Goal: Navigation & Orientation: Find specific page/section

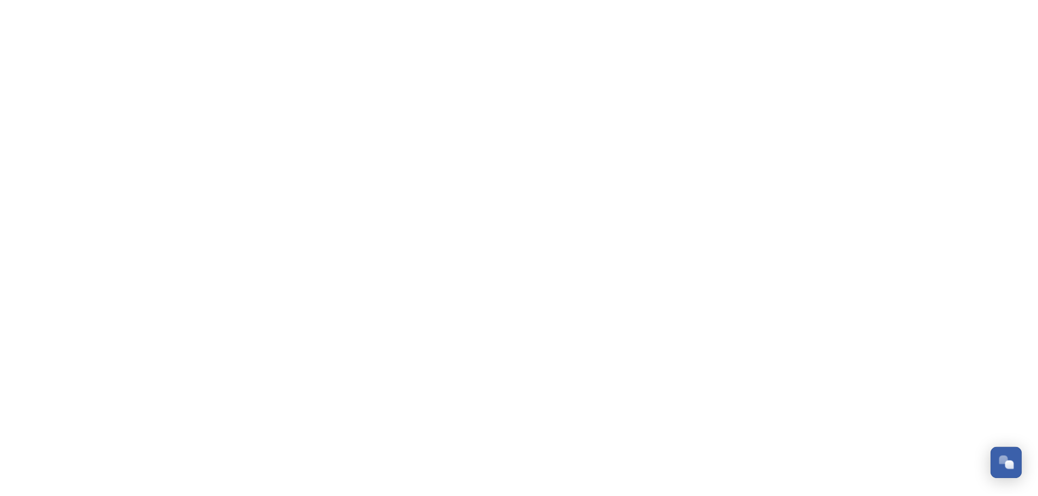
scroll to position [4272, 0]
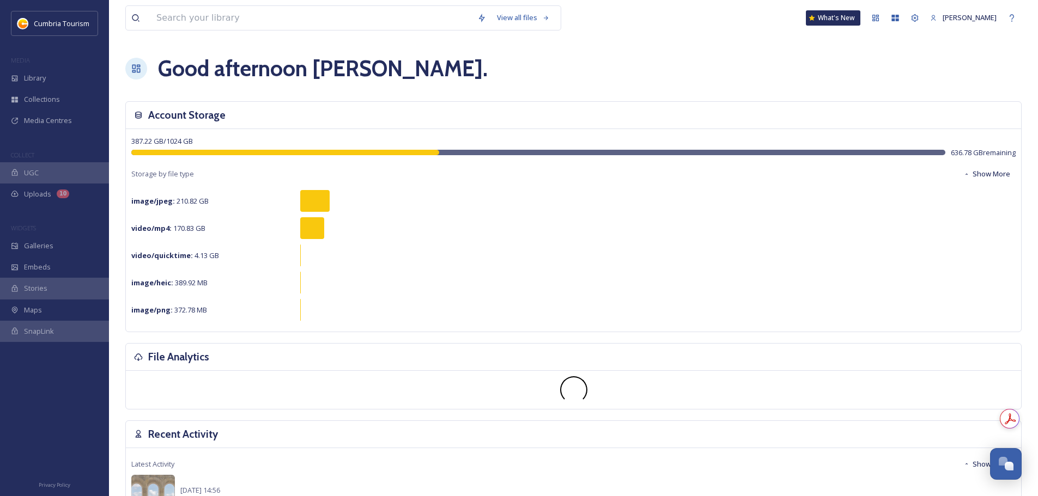
click at [54, 64] on div "MEDIA" at bounding box center [54, 60] width 109 height 14
click at [53, 72] on div "Library" at bounding box center [54, 78] width 109 height 21
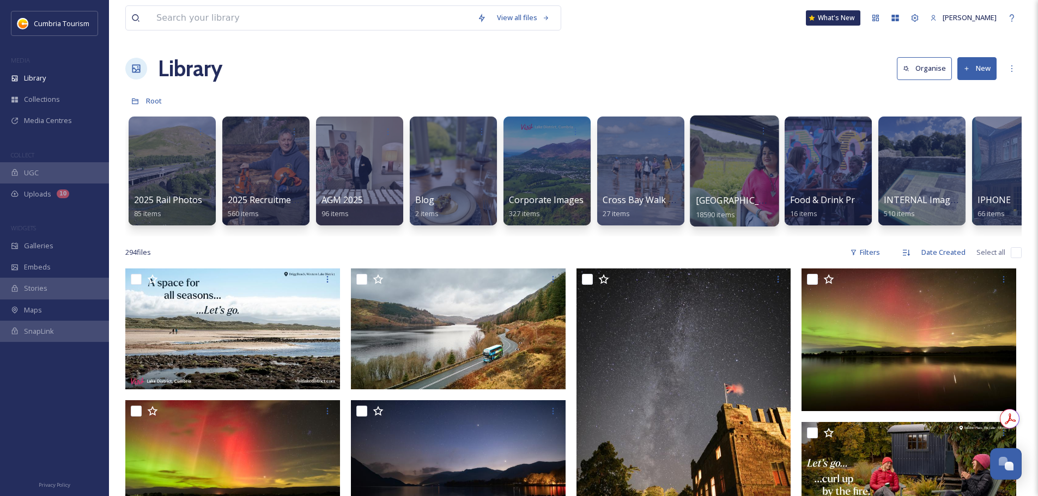
click at [742, 199] on span "[GEOGRAPHIC_DATA]" at bounding box center [740, 200] width 89 height 12
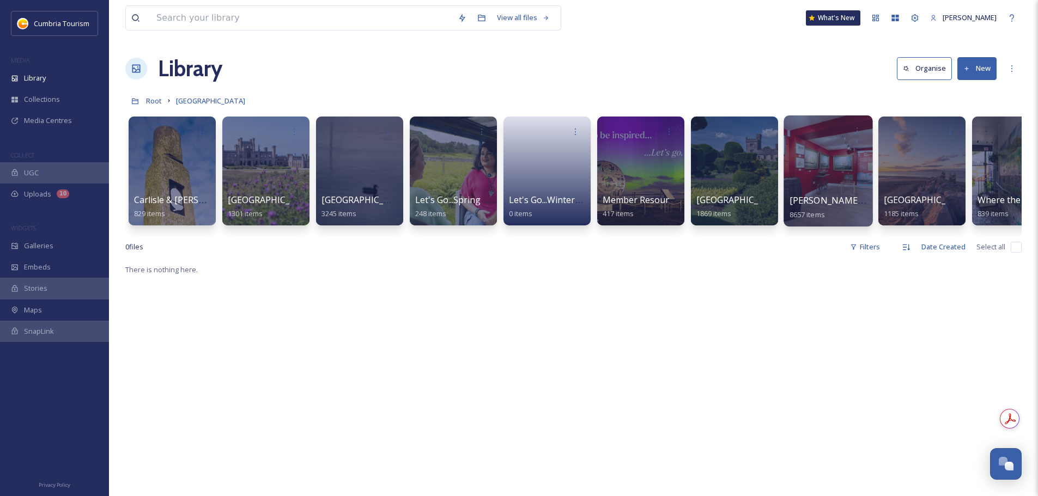
click at [805, 197] on span "[PERSON_NAME] Uploads" at bounding box center [843, 200] width 108 height 12
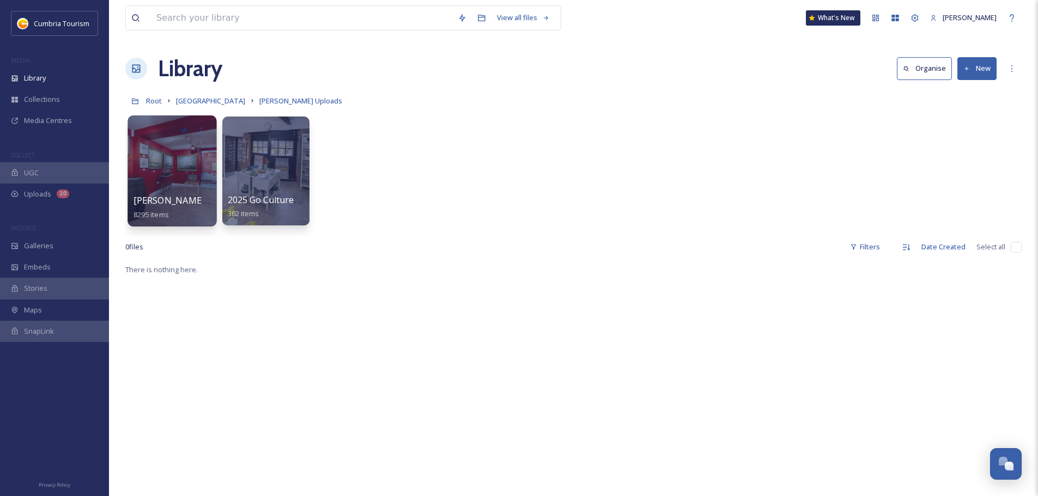
click at [187, 203] on span "[PERSON_NAME] Uploads - [DATE]" at bounding box center [205, 200] width 145 height 12
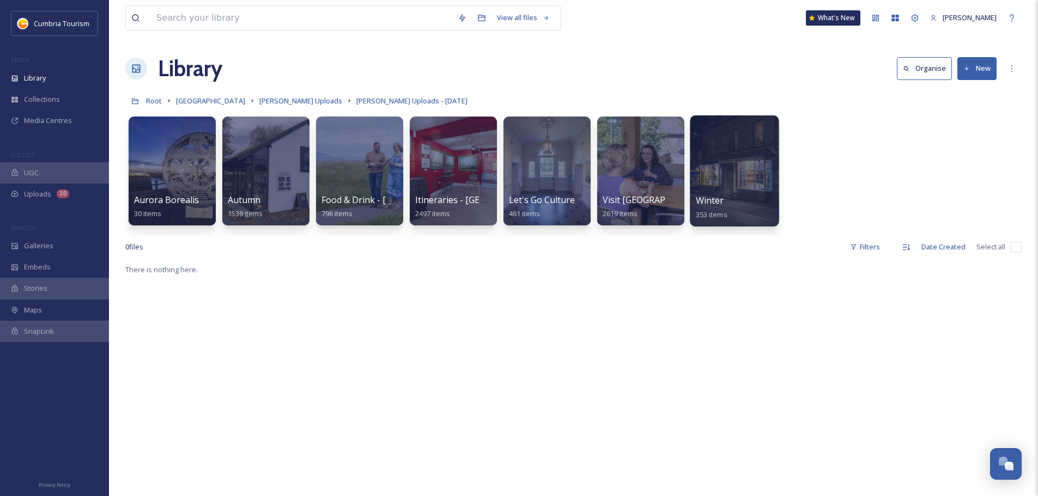
click at [698, 198] on span "Winter" at bounding box center [710, 200] width 28 height 12
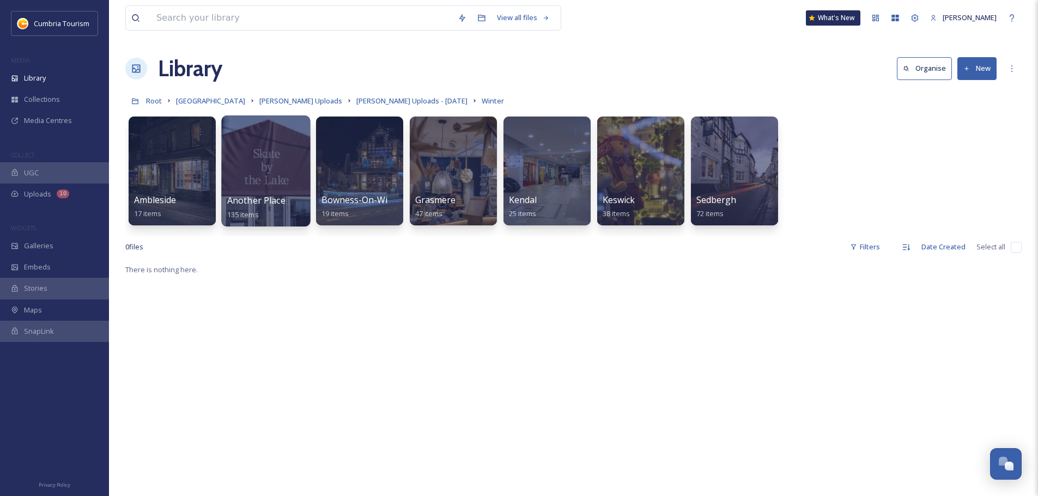
click at [262, 194] on div "Another Place 135 items" at bounding box center [266, 207] width 78 height 27
click at [250, 203] on span "Another Place" at bounding box center [256, 200] width 58 height 12
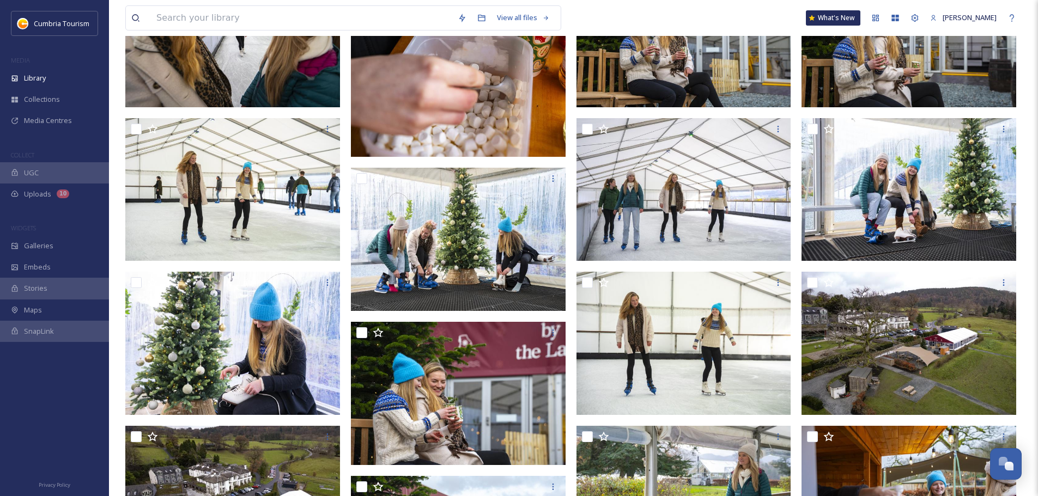
scroll to position [1580, 0]
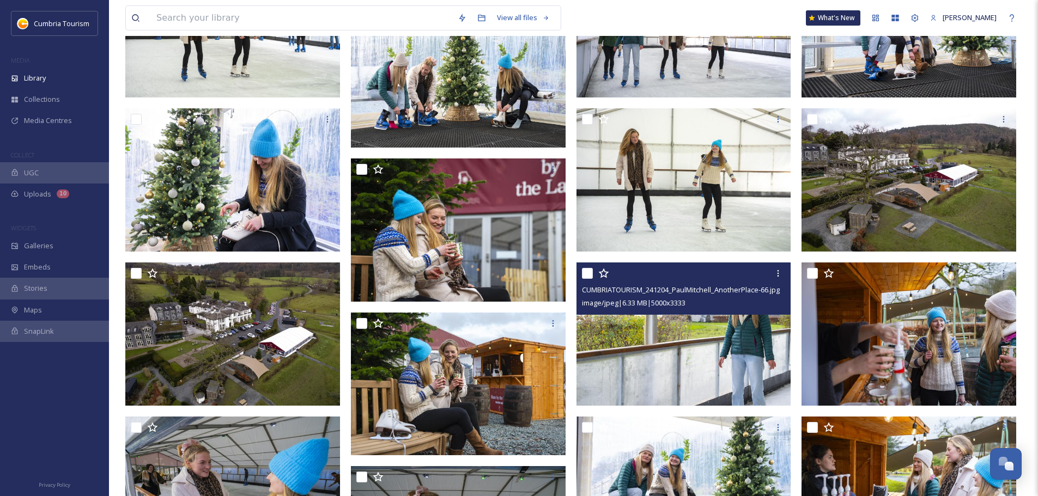
click at [751, 355] on img at bounding box center [683, 334] width 215 height 143
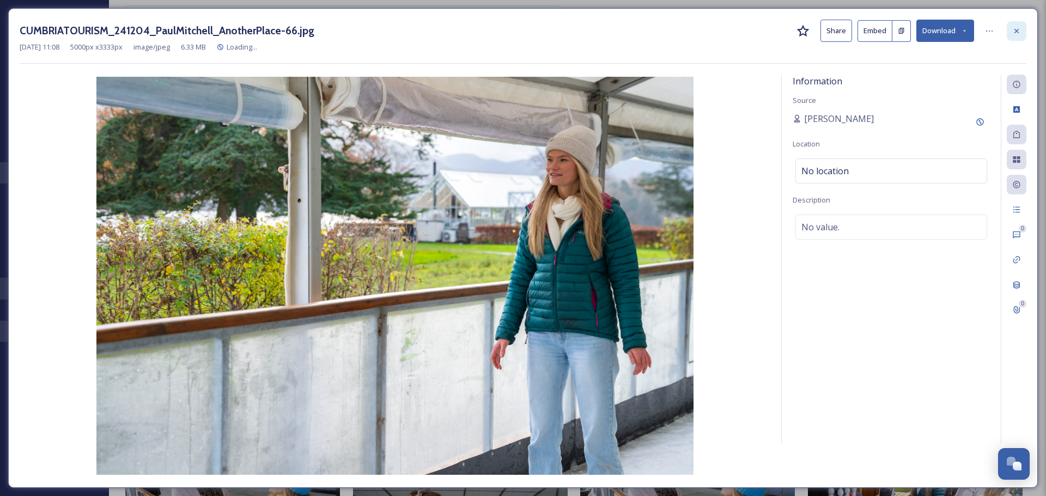
click at [1013, 35] on icon at bounding box center [1016, 31] width 9 height 9
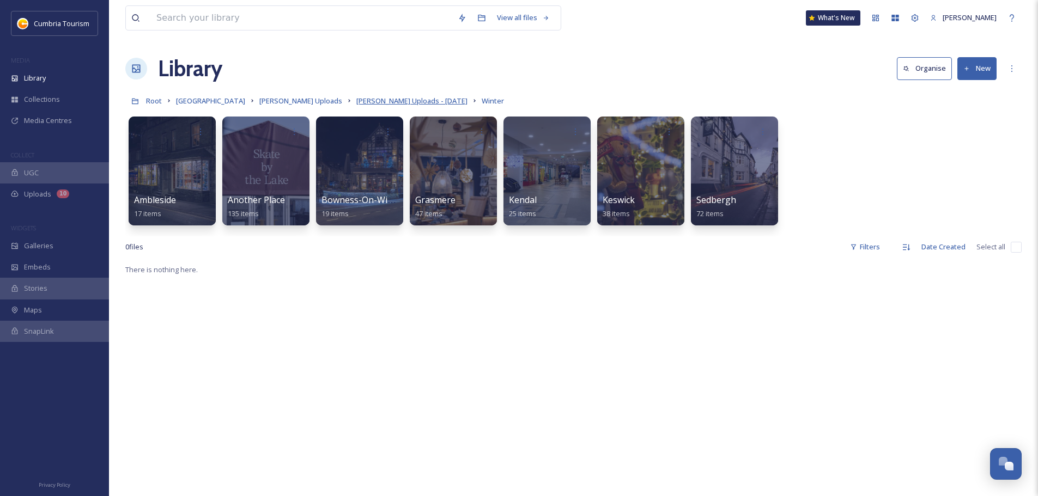
click at [409, 101] on span "[PERSON_NAME] Uploads - [DATE]" at bounding box center [411, 101] width 111 height 10
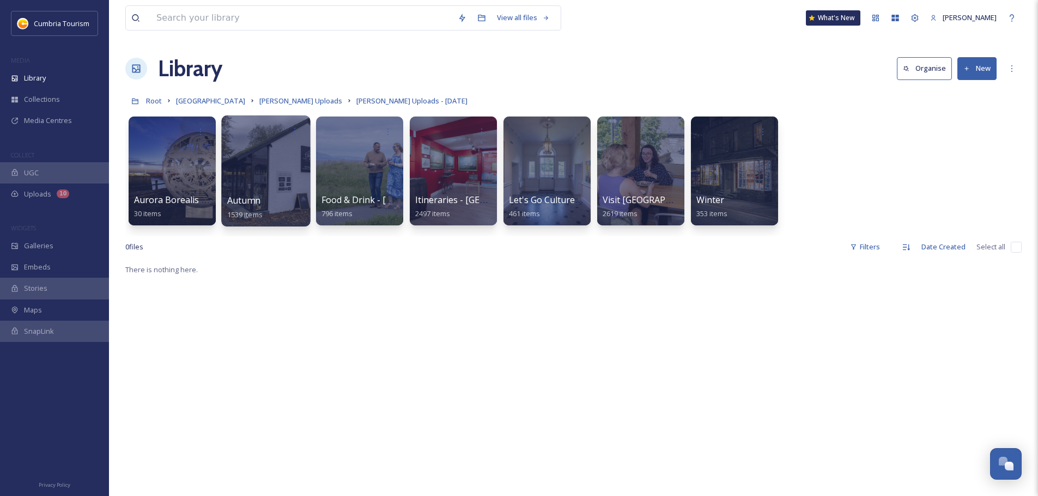
click at [244, 189] on div at bounding box center [265, 170] width 89 height 111
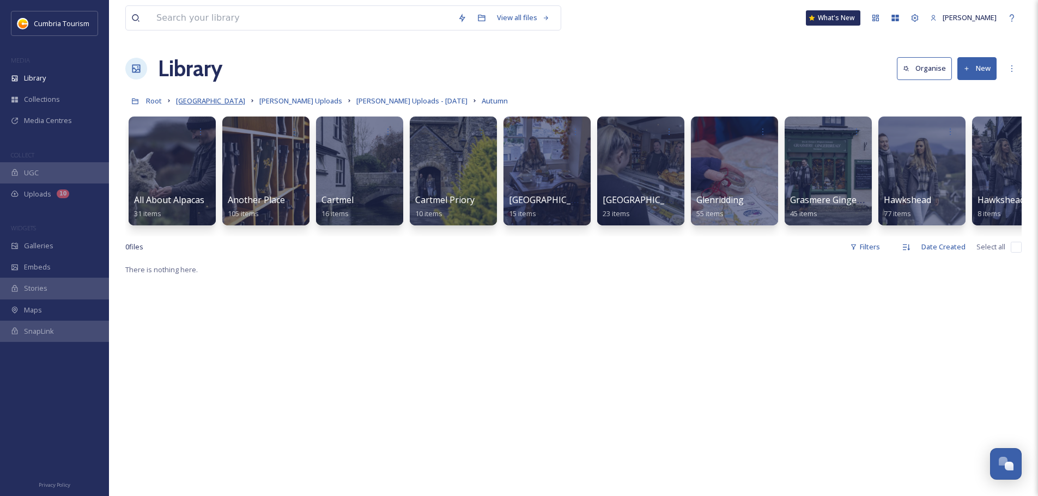
click at [245, 102] on span "[GEOGRAPHIC_DATA]" at bounding box center [210, 101] width 69 height 10
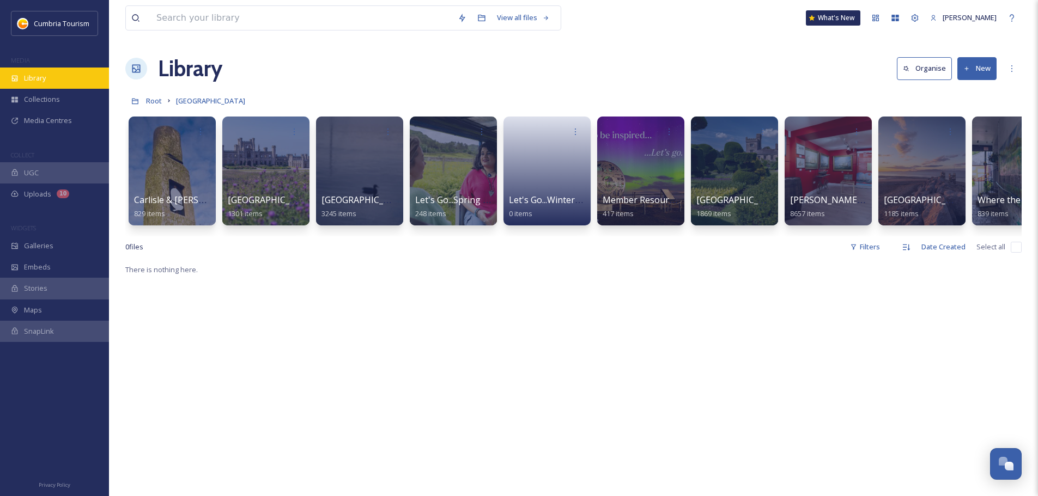
click at [39, 73] on span "Library" at bounding box center [35, 78] width 22 height 10
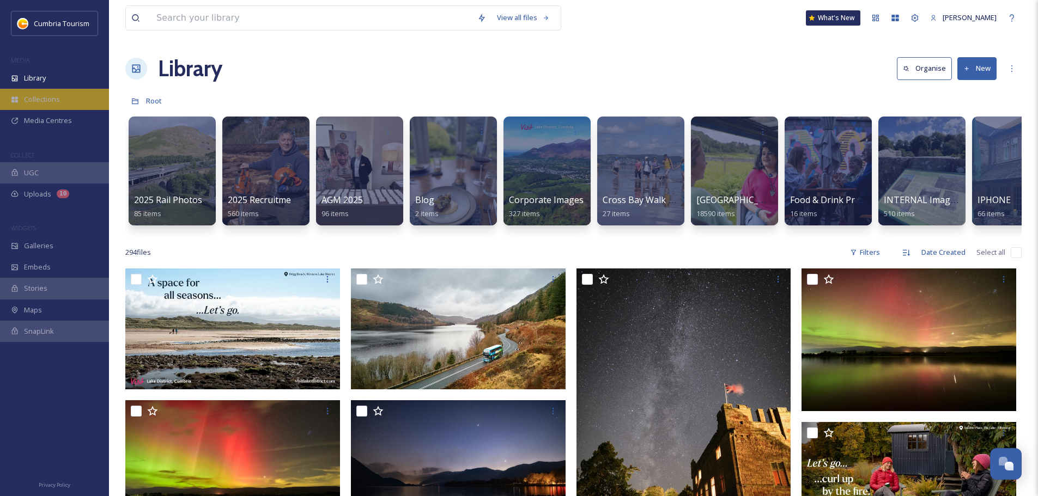
click at [65, 90] on div "Collections" at bounding box center [54, 99] width 109 height 21
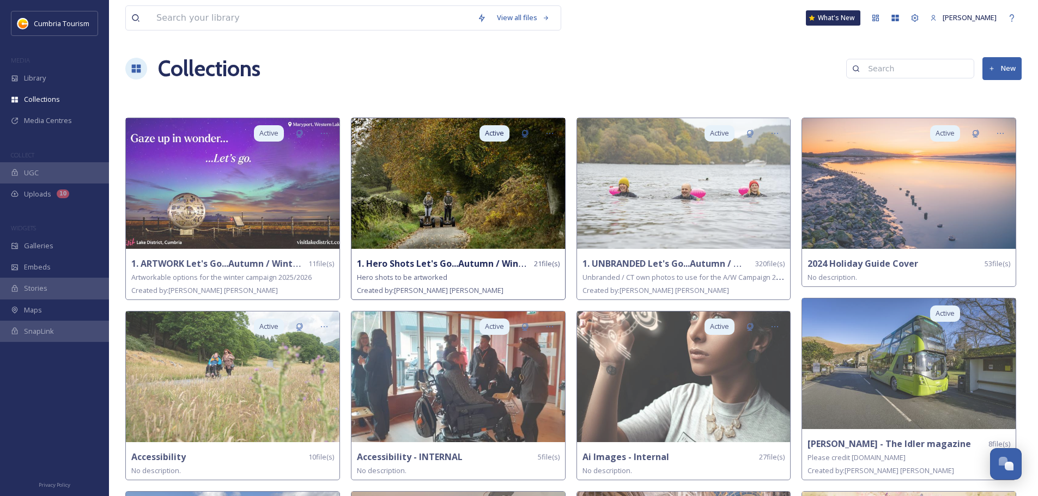
click at [459, 208] on img at bounding box center [458, 183] width 214 height 131
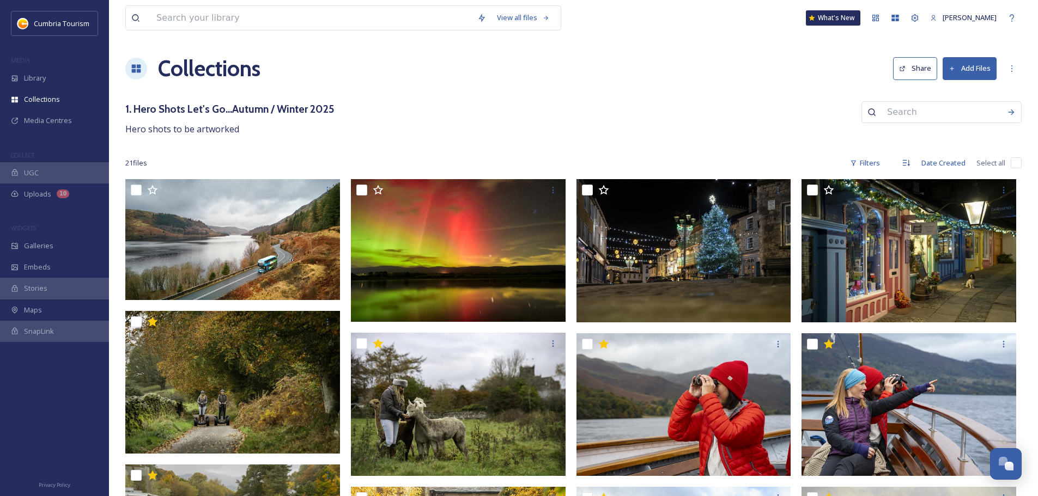
click at [133, 59] on div at bounding box center [136, 69] width 22 height 22
click at [133, 65] on icon at bounding box center [136, 69] width 9 height 8
click at [65, 102] on div "Collections" at bounding box center [54, 99] width 109 height 21
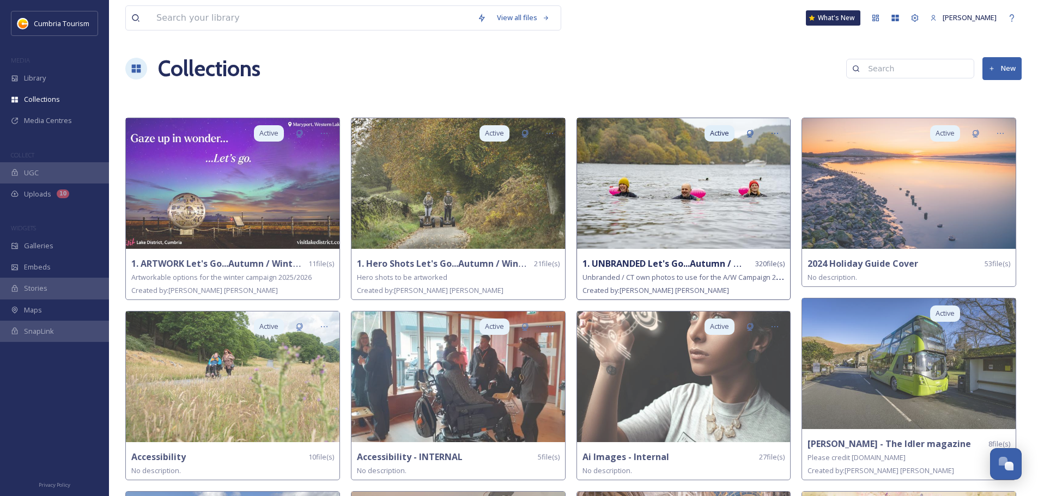
click at [614, 196] on img at bounding box center [684, 183] width 214 height 131
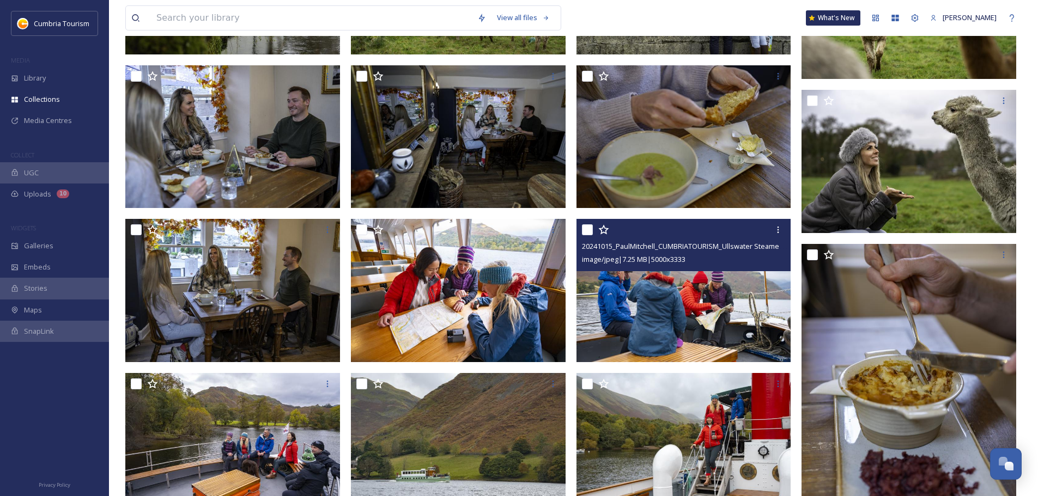
scroll to position [2397, 0]
